Goal: Ask a question

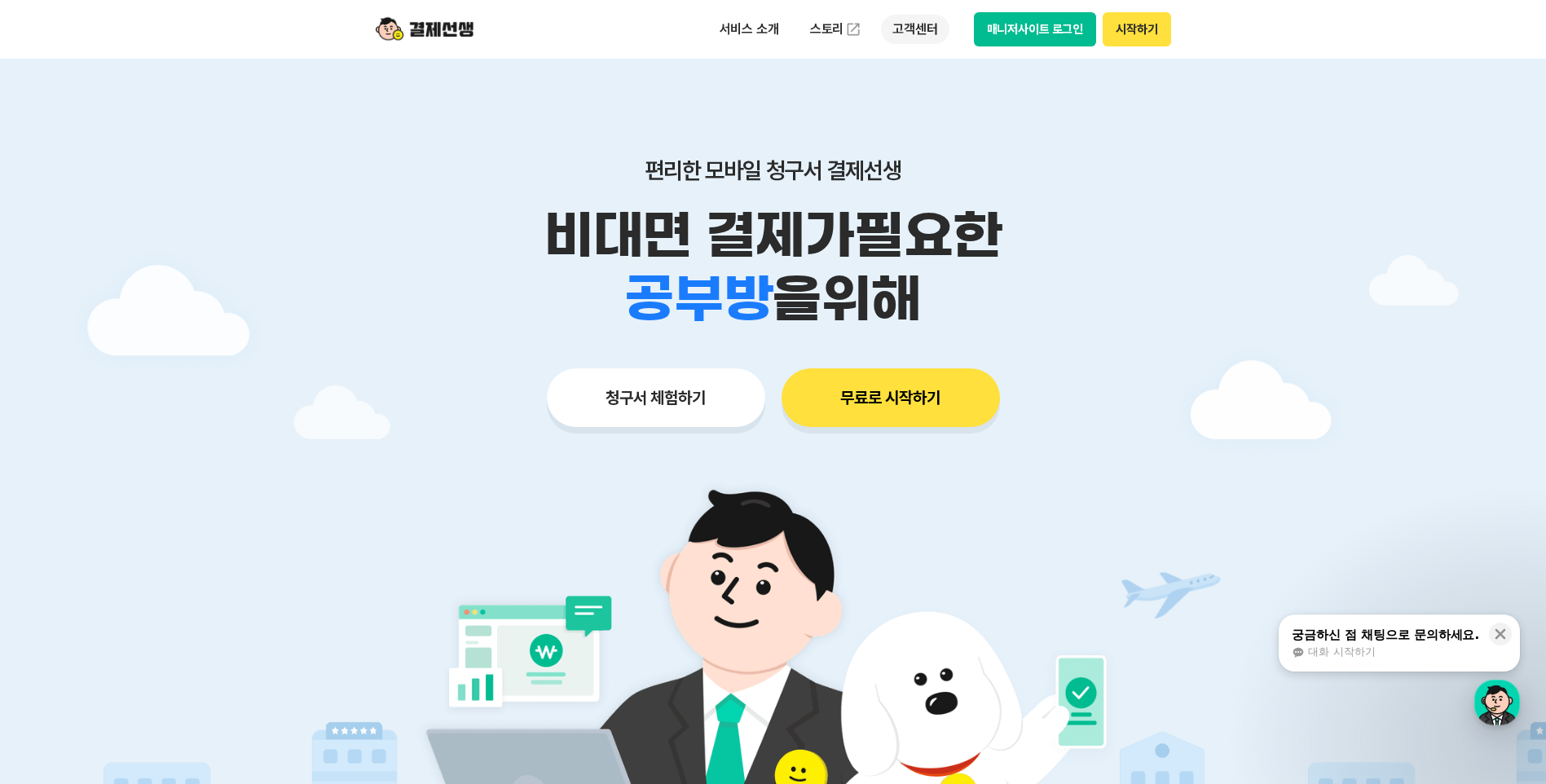
click at [929, 27] on p "고객센터" at bounding box center [914, 29] width 67 height 29
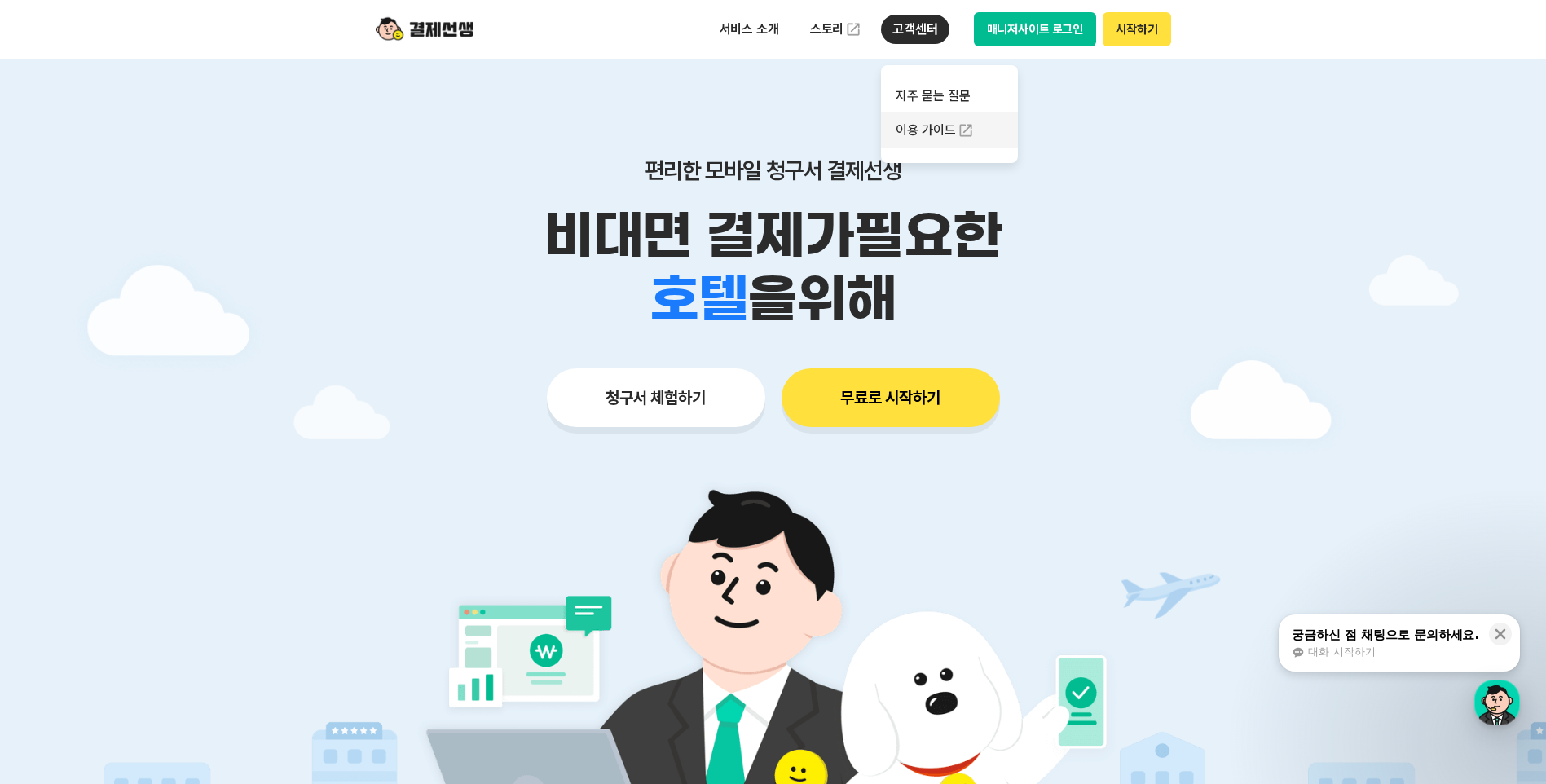
click at [929, 123] on link "이용 가이드" at bounding box center [949, 130] width 137 height 36
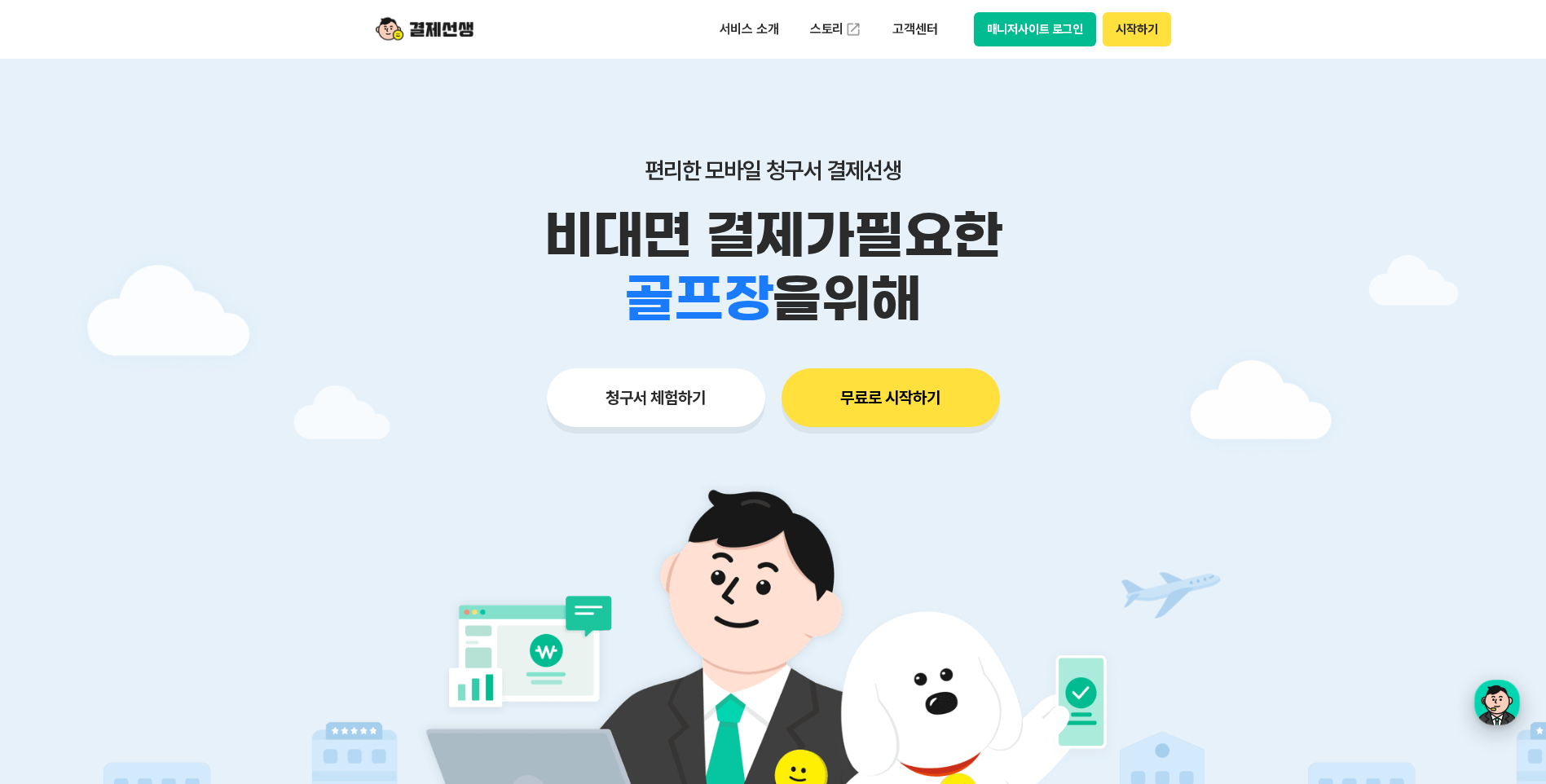
click at [1486, 695] on div "button" at bounding box center [1497, 702] width 46 height 46
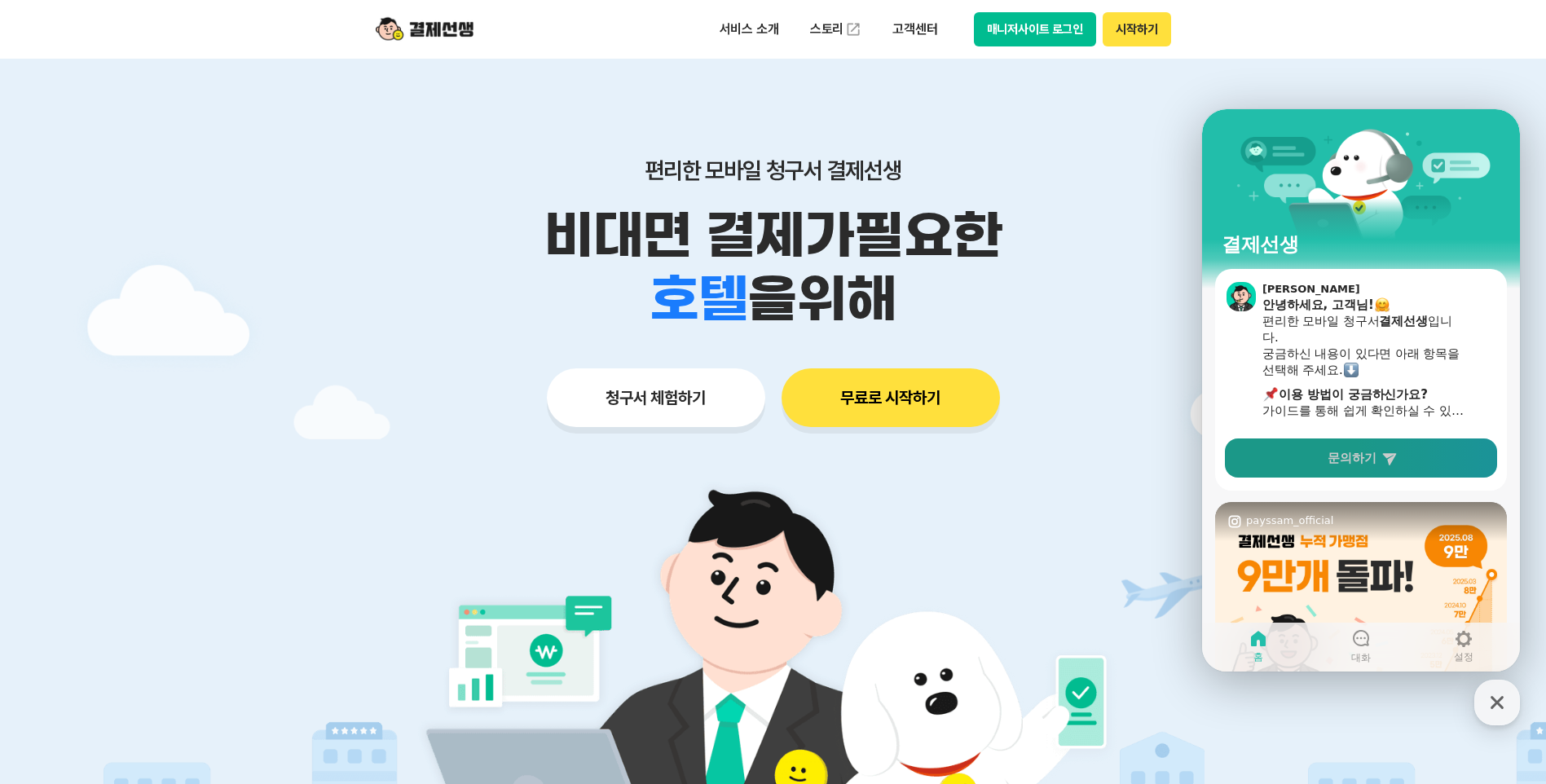
click at [1370, 449] on link "문의하기" at bounding box center [1361, 458] width 272 height 39
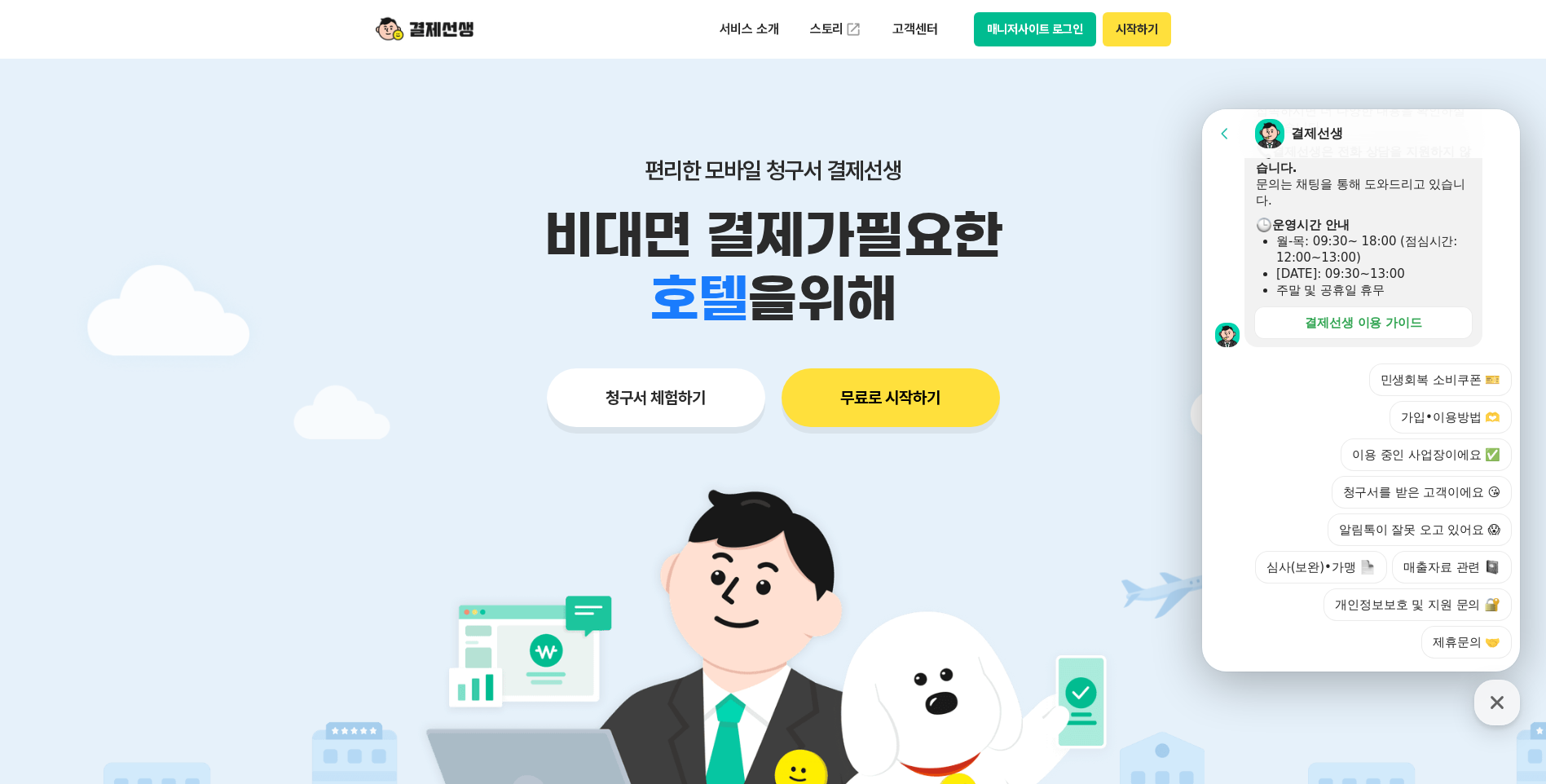
click at [1224, 137] on icon at bounding box center [1225, 134] width 17 height 17
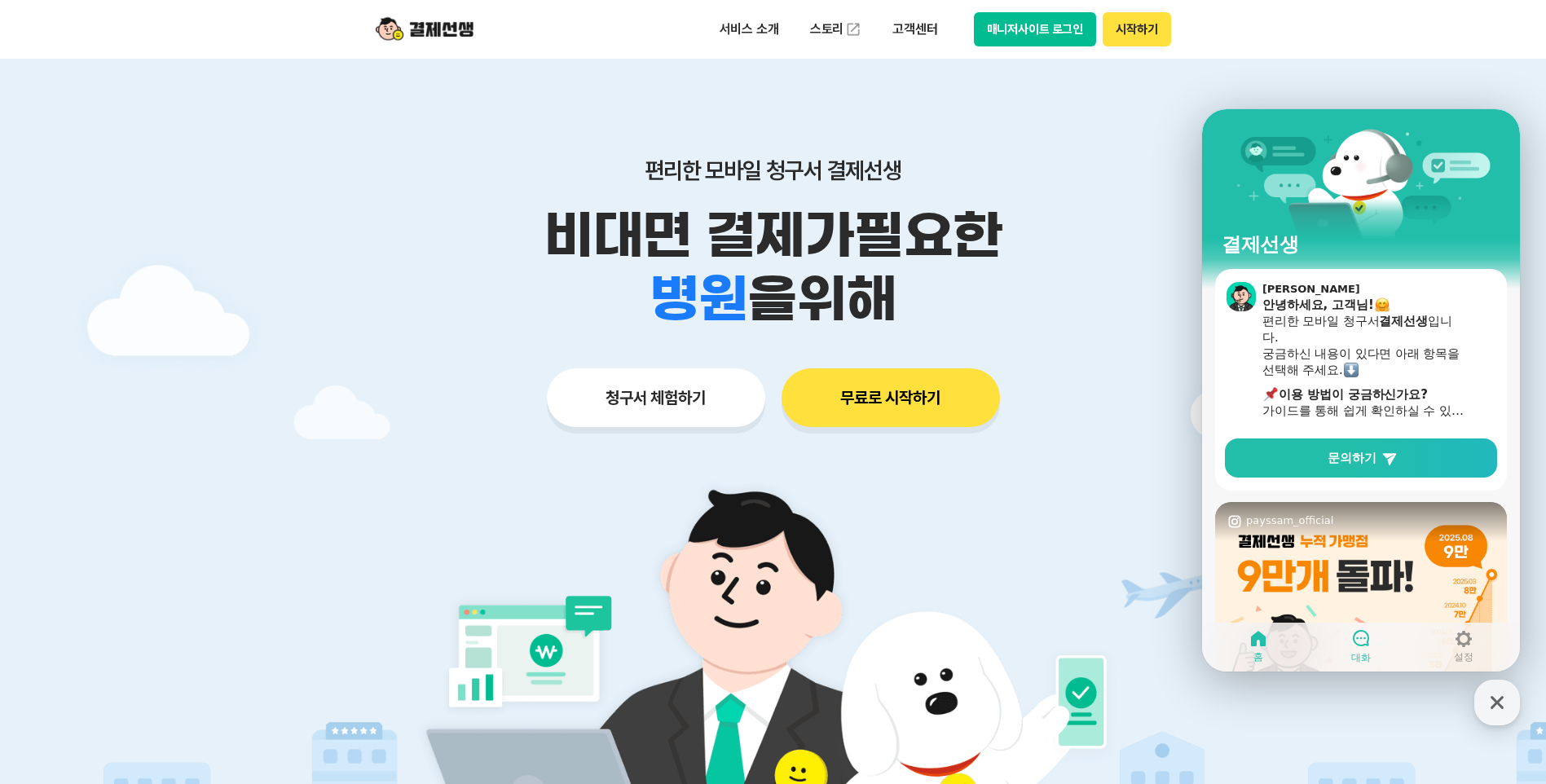
click at [1371, 644] on link "대화" at bounding box center [1361, 647] width 102 height 41
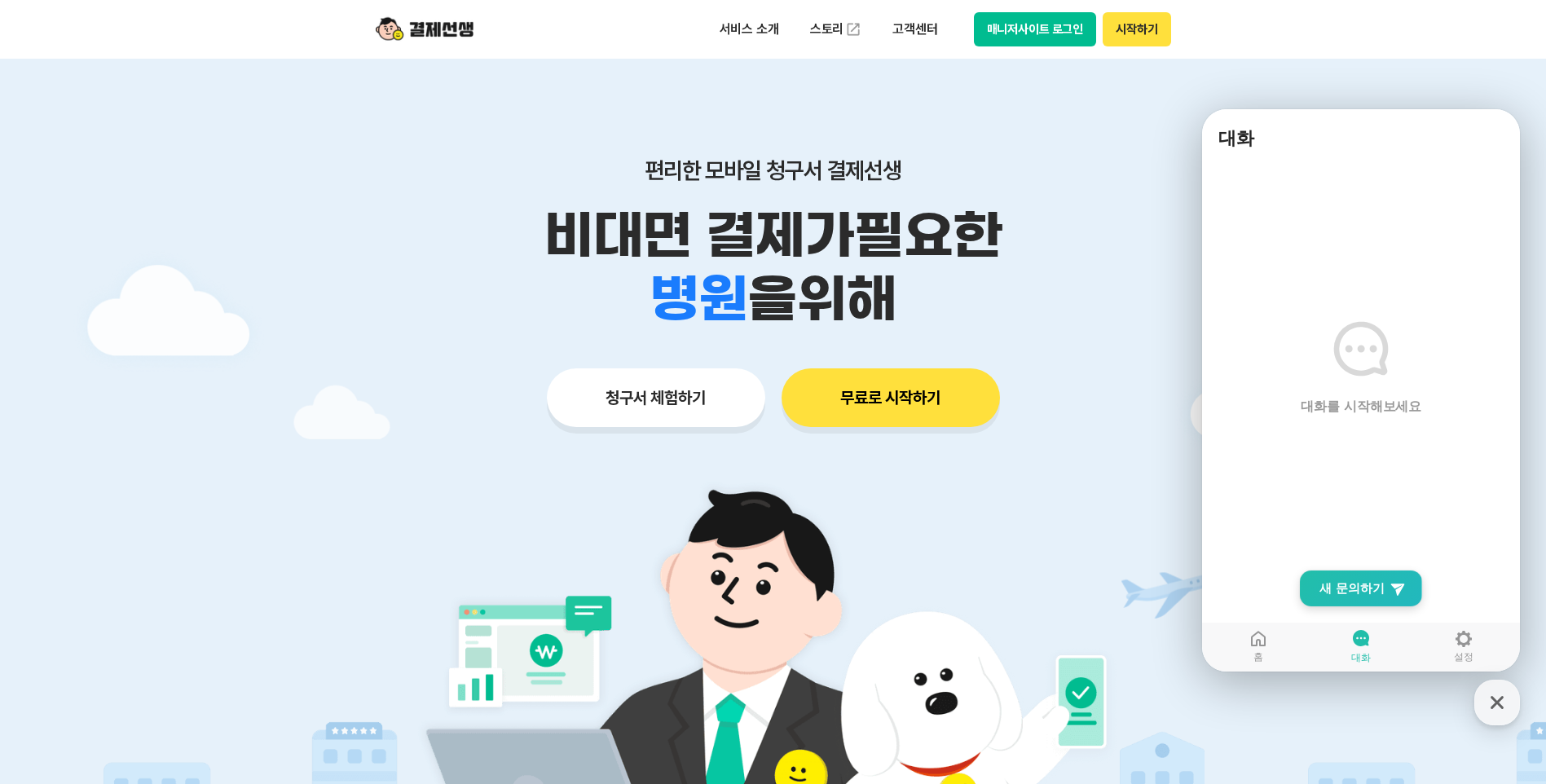
click at [1361, 588] on span "새 문의하기" at bounding box center [1352, 588] width 65 height 17
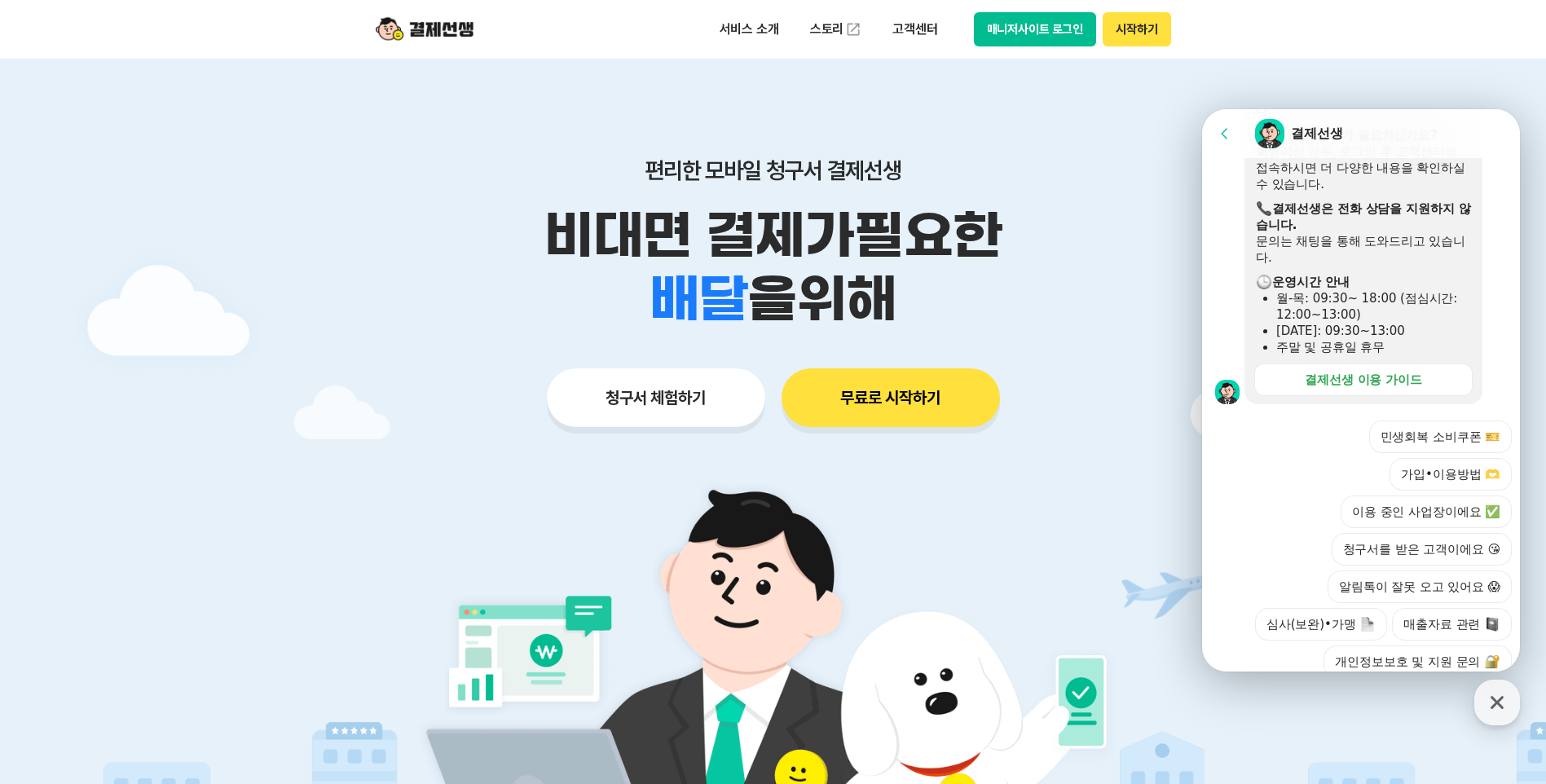
scroll to position [454, 0]
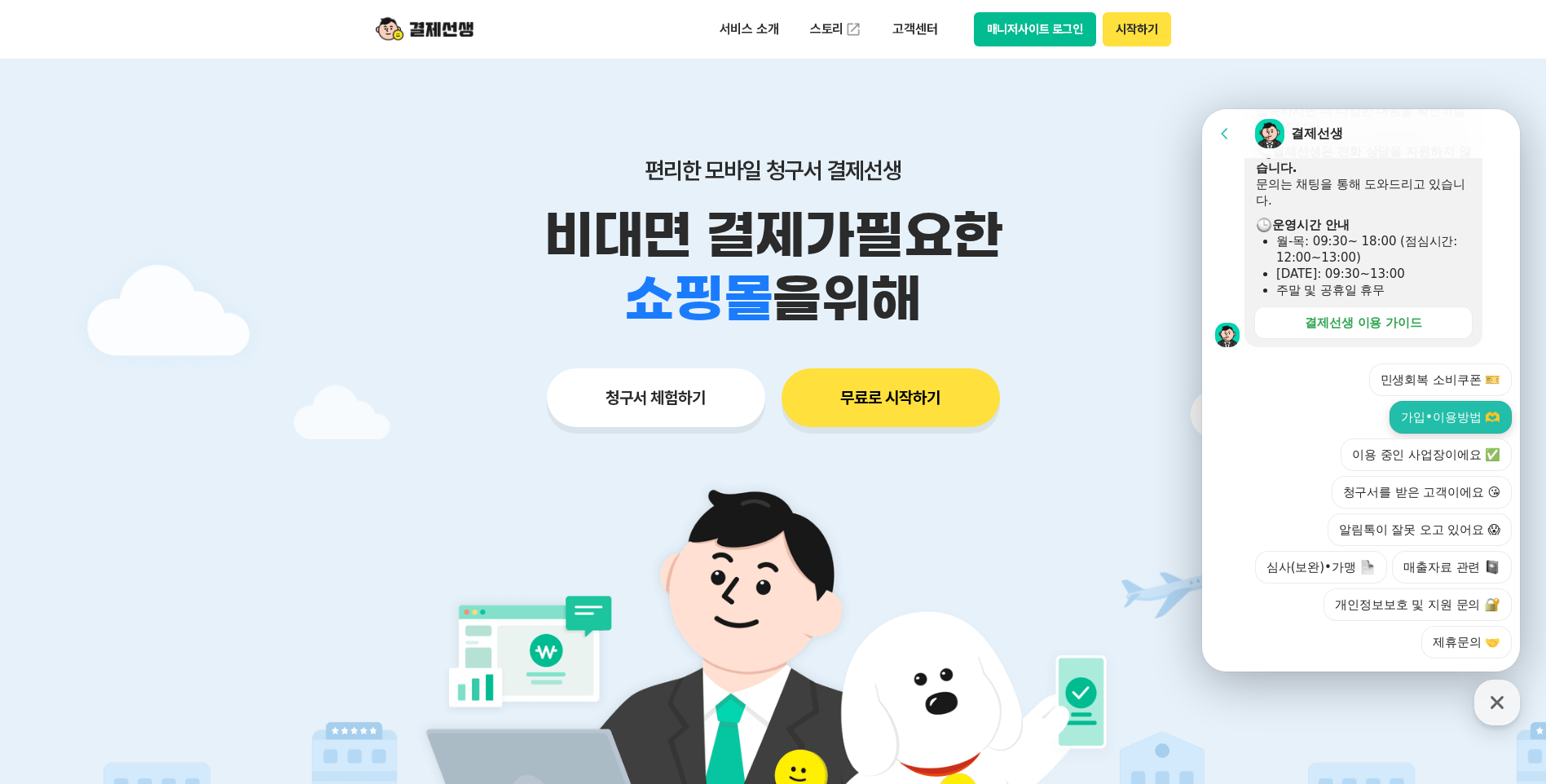
click at [1460, 401] on button "가입•이용방법 🫶" at bounding box center [1450, 416] width 122 height 32
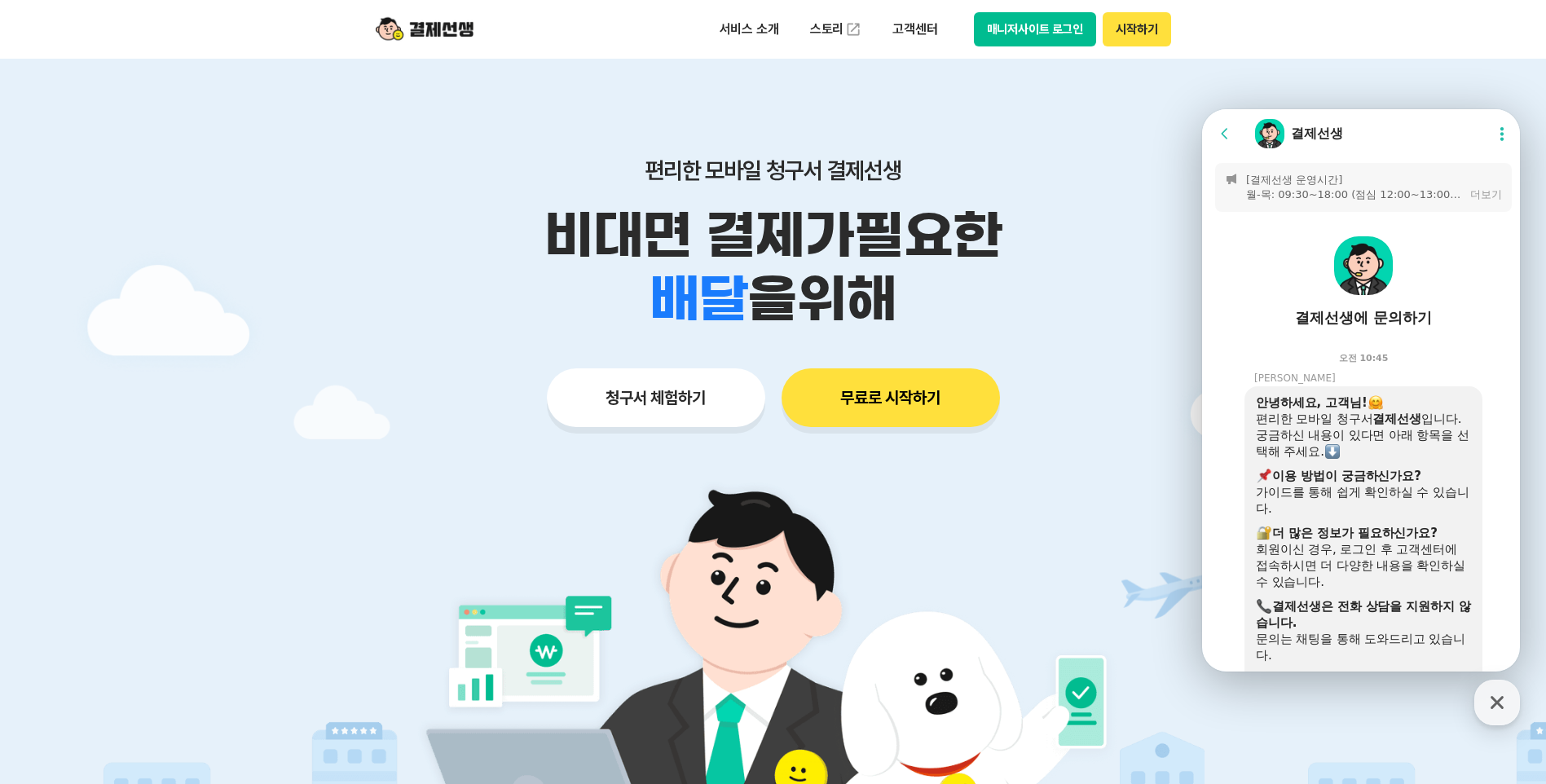
scroll to position [230, 0]
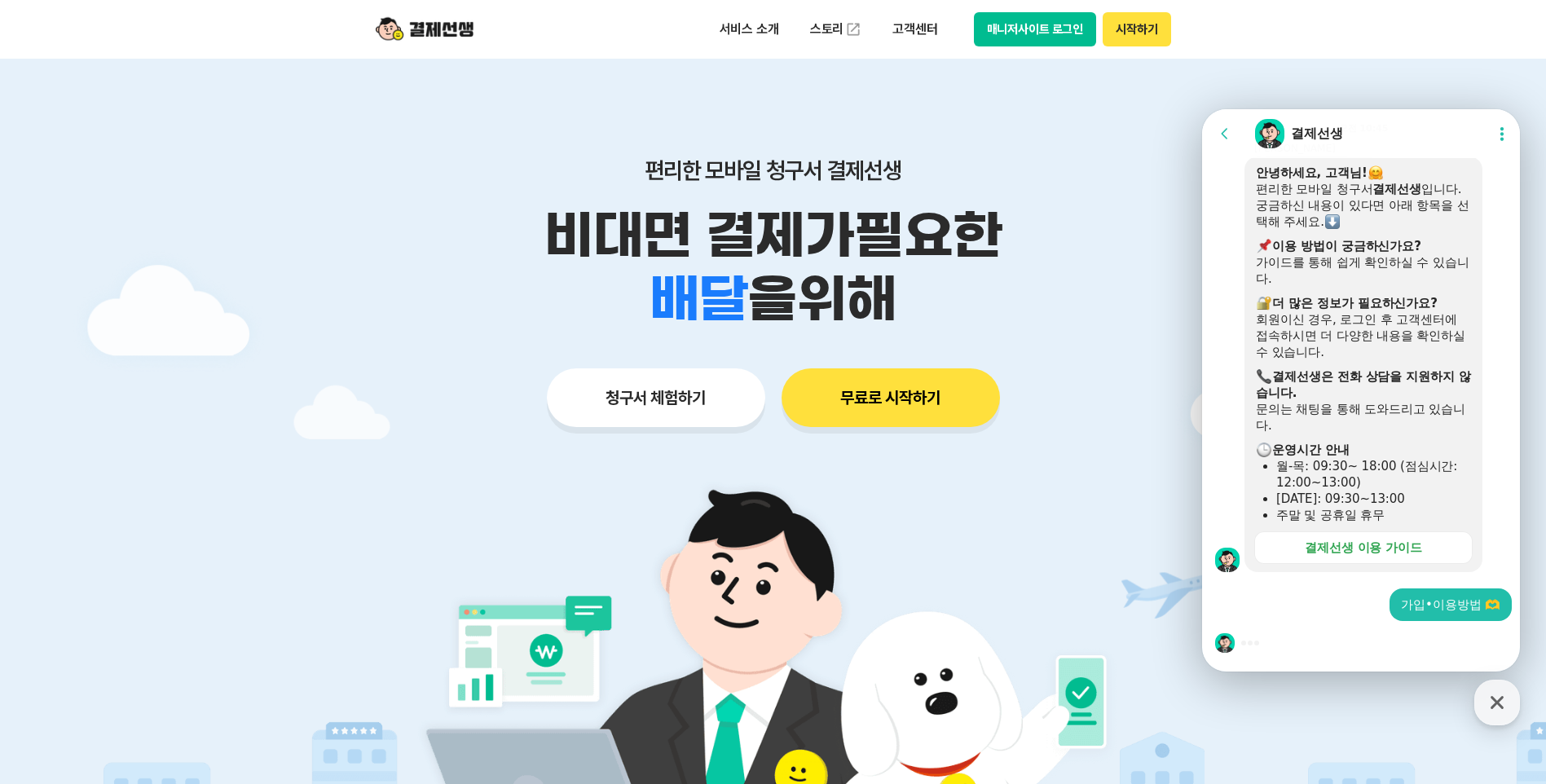
click at [1498, 132] on icon at bounding box center [1502, 134] width 17 height 17
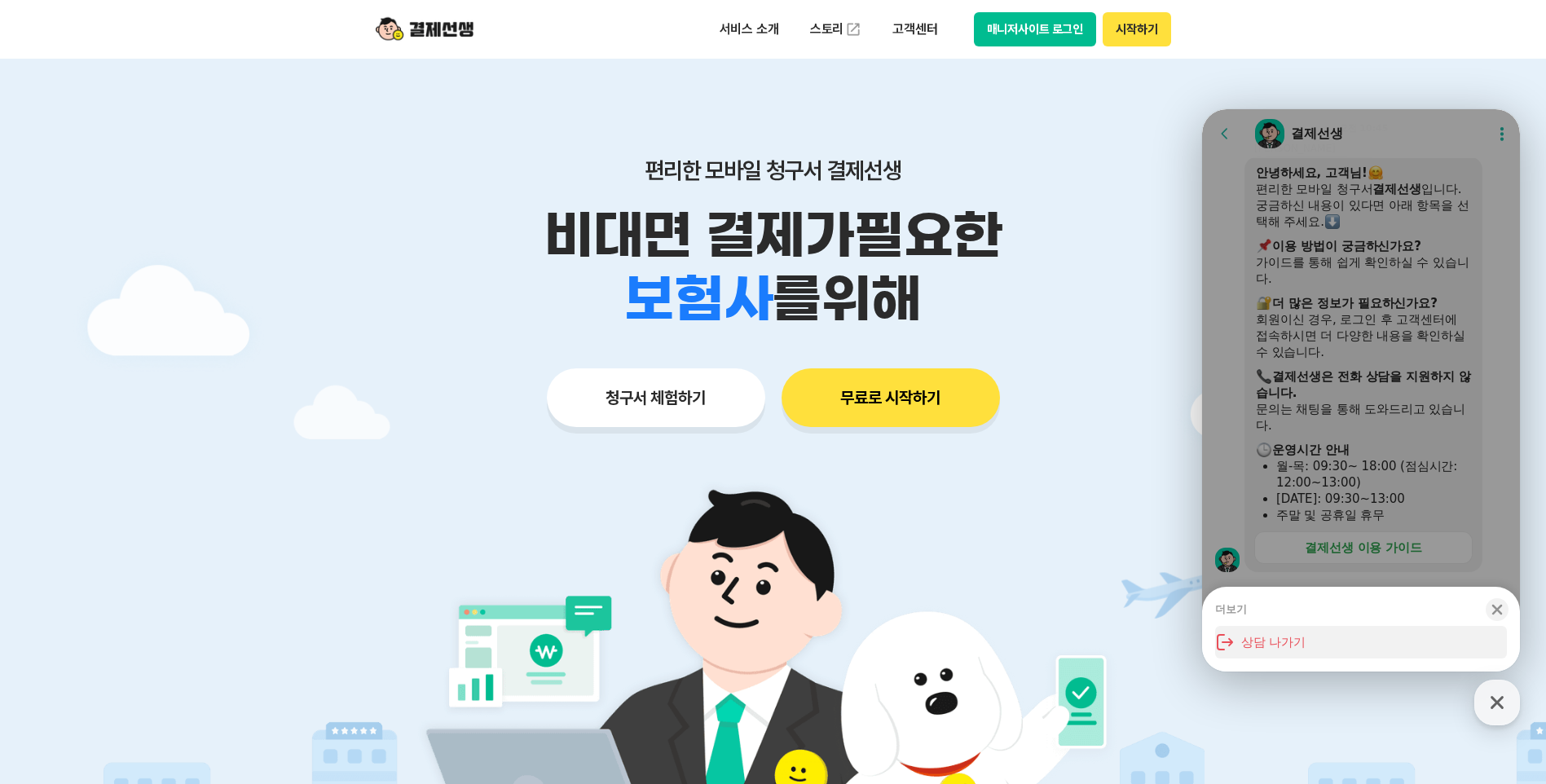
click at [1275, 634] on button "상담 나가기" at bounding box center [1361, 642] width 292 height 32
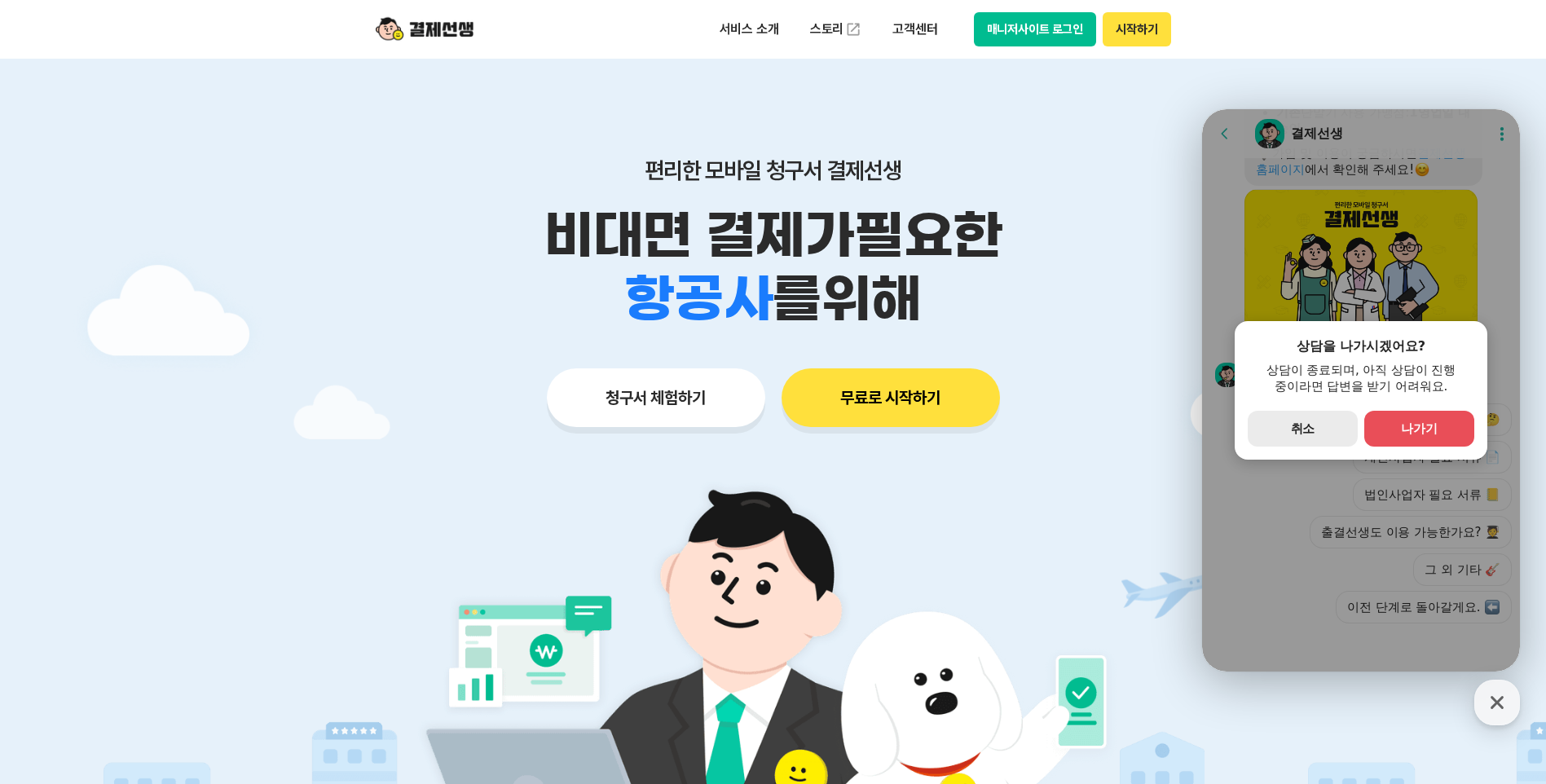
scroll to position [1194, 0]
click at [1327, 428] on button "secondary Button 취소" at bounding box center [1302, 428] width 110 height 36
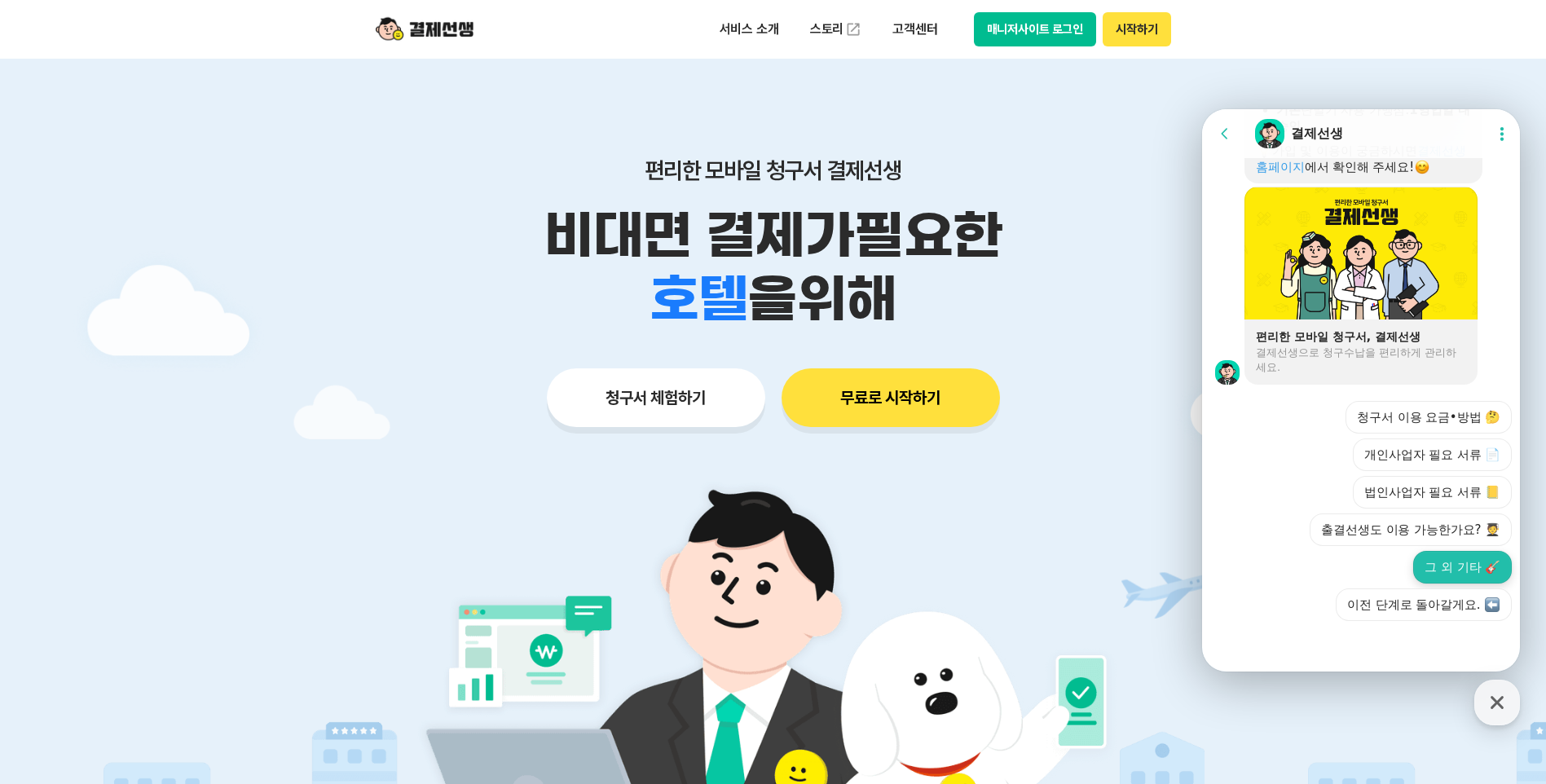
click at [1424, 561] on button "그 외 기타 🎸" at bounding box center [1462, 567] width 99 height 32
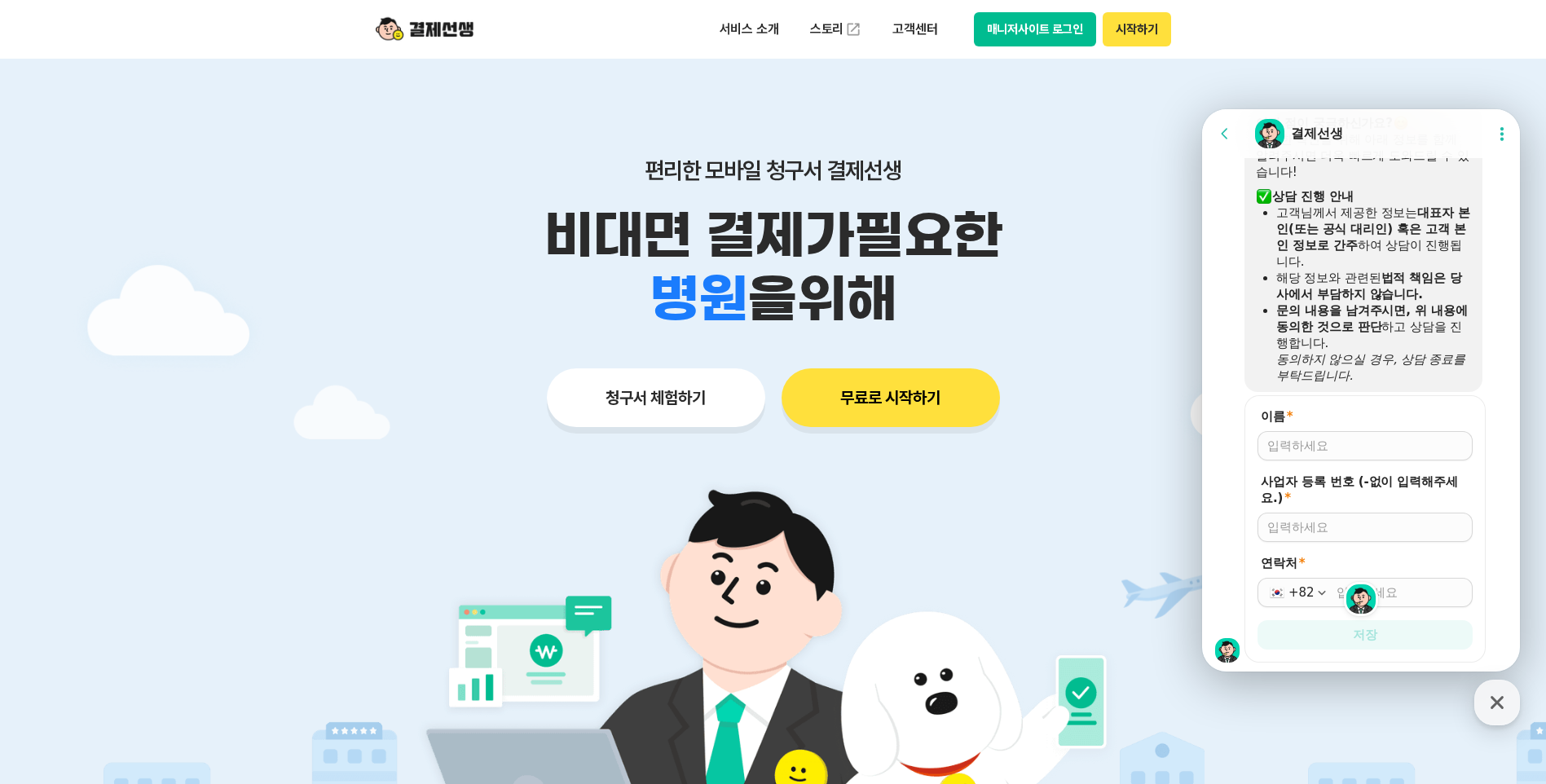
scroll to position [1591, 0]
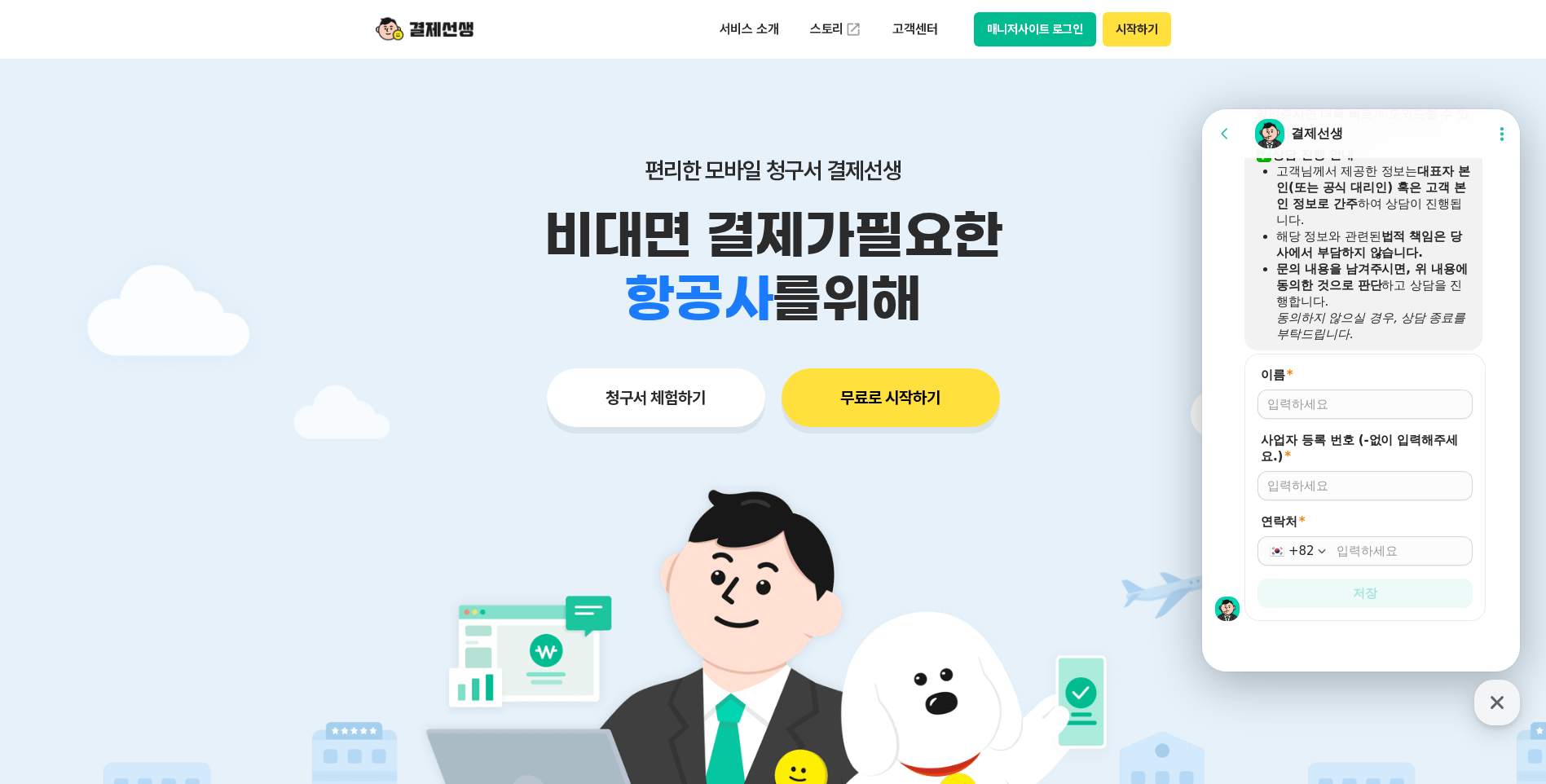
click at [1494, 134] on icon at bounding box center [1502, 134] width 17 height 17
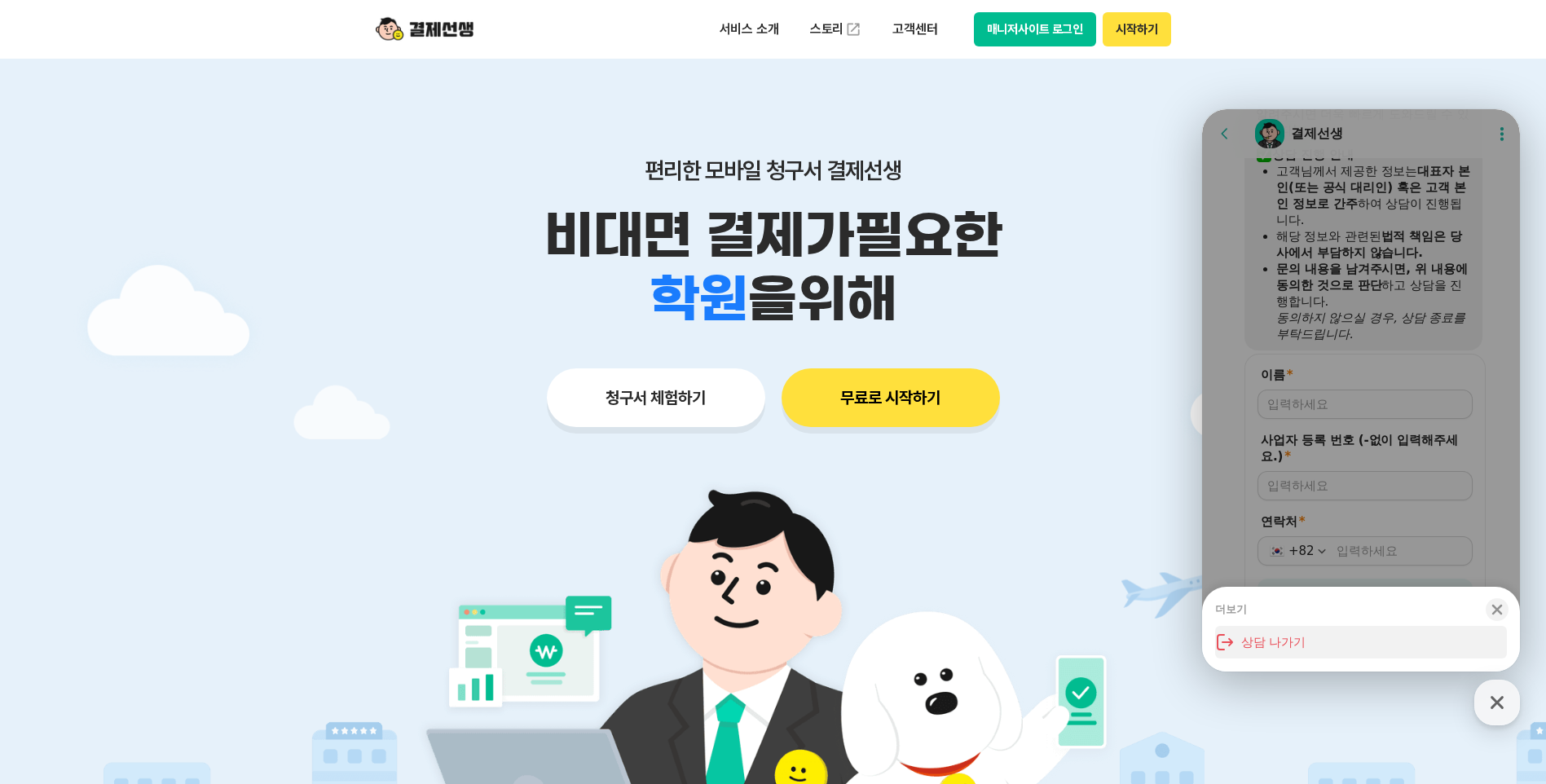
click at [1272, 641] on button "상담 나가기" at bounding box center [1361, 642] width 292 height 32
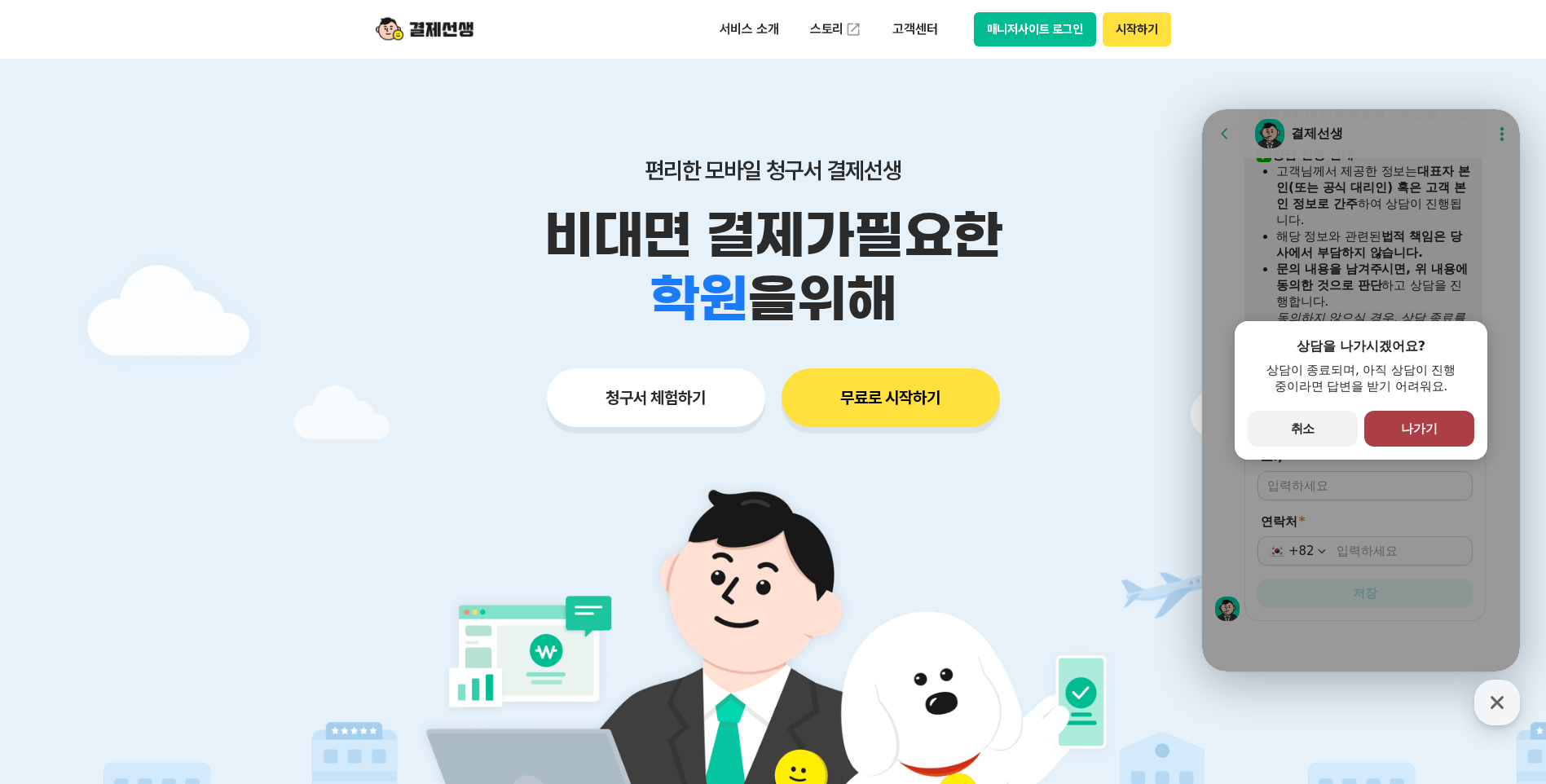
click at [1417, 425] on span "나가기" at bounding box center [1419, 428] width 37 height 15
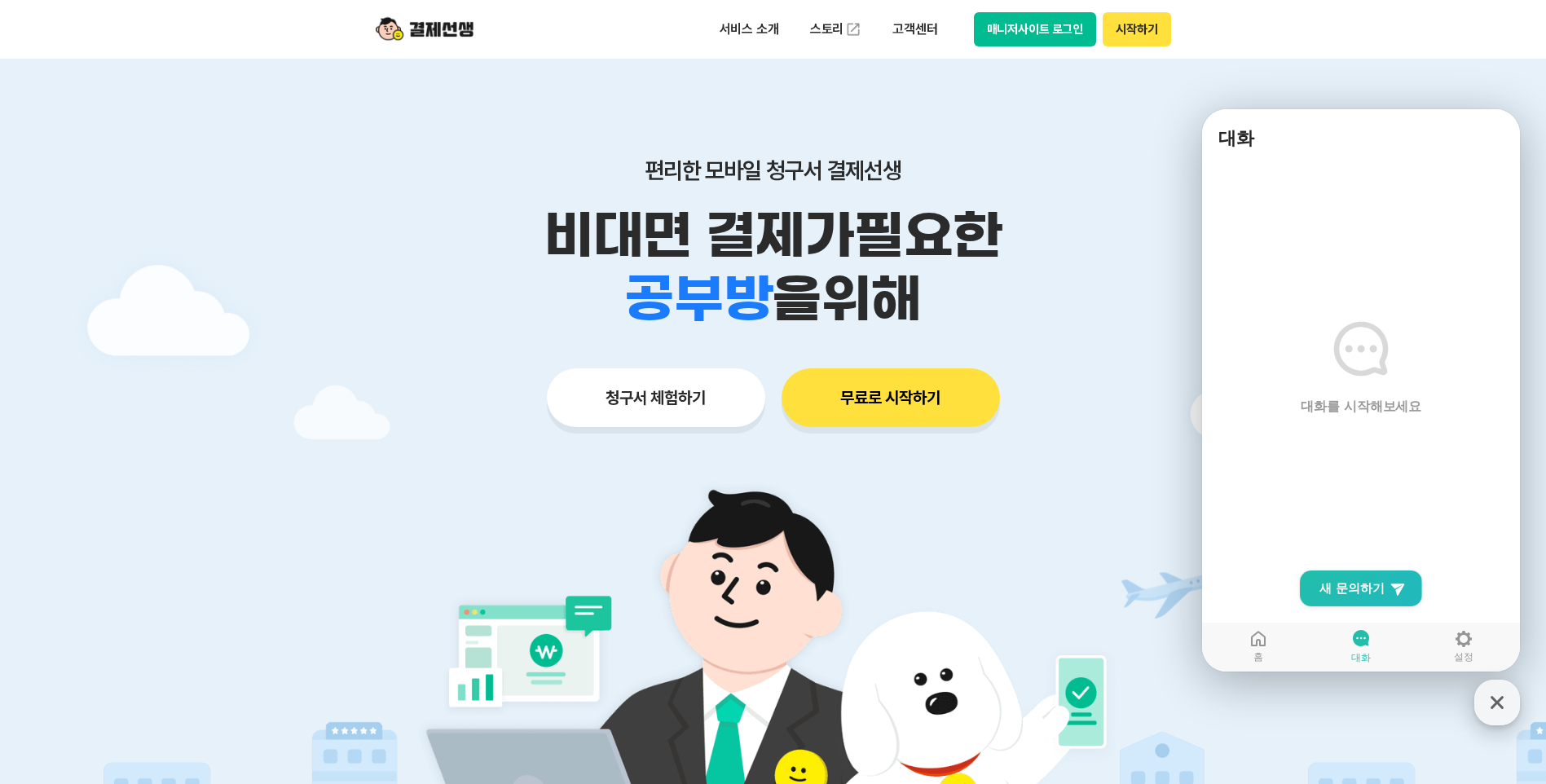
click at [1501, 694] on icon "button" at bounding box center [1497, 702] width 29 height 29
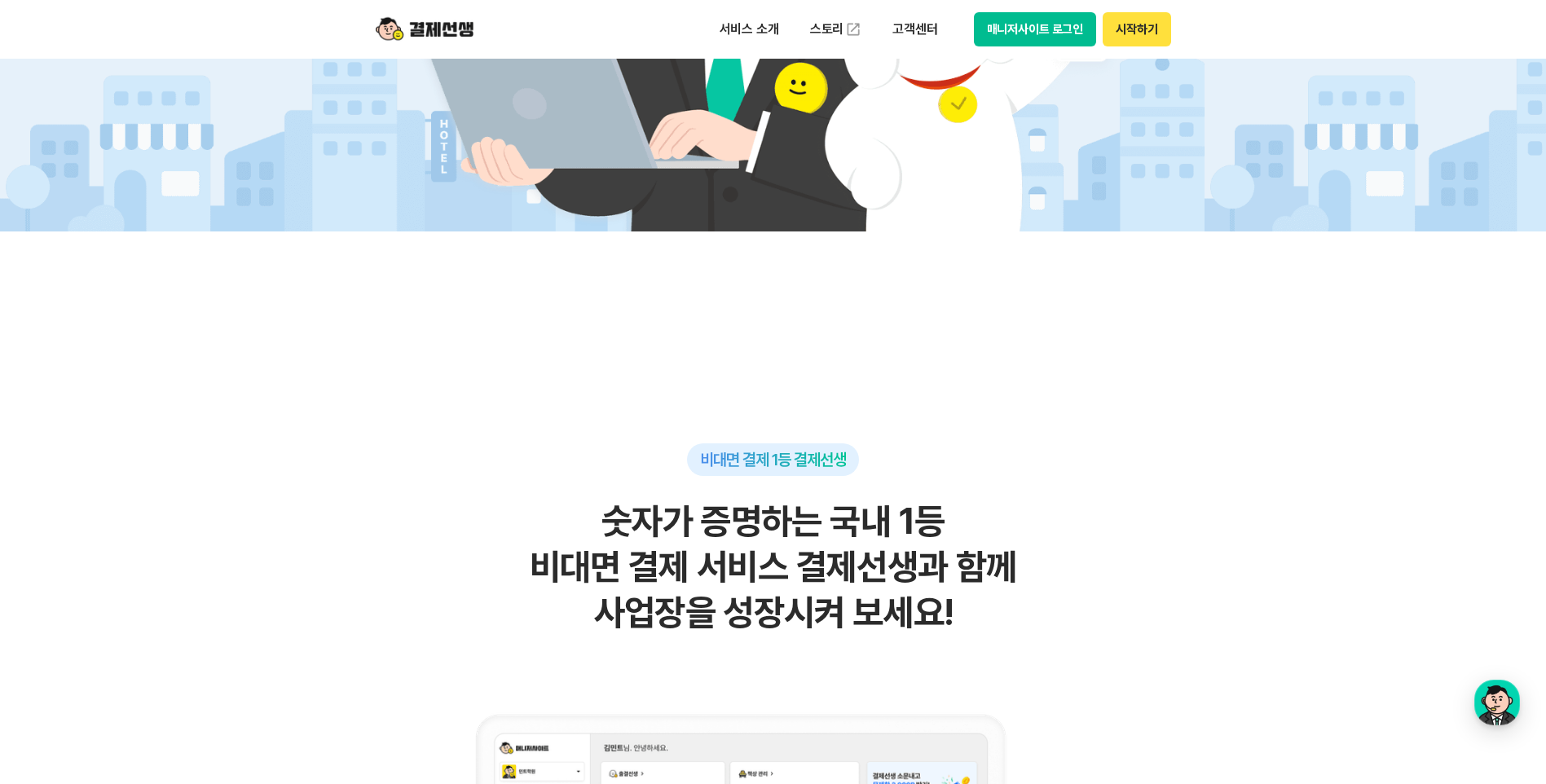
scroll to position [151, 0]
